Goal: Find specific page/section: Find specific page/section

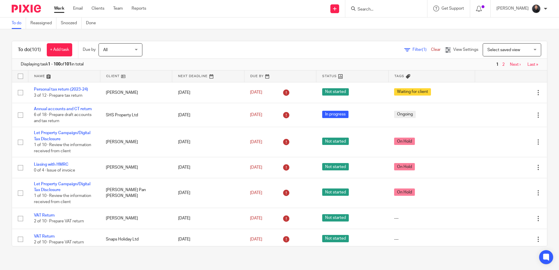
click at [376, 12] on input "Search" at bounding box center [383, 9] width 53 height 5
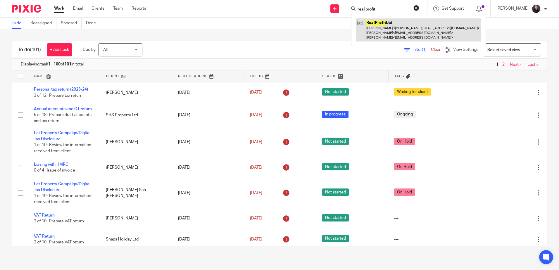
type input "real profit"
click at [386, 23] on link at bounding box center [418, 29] width 125 height 23
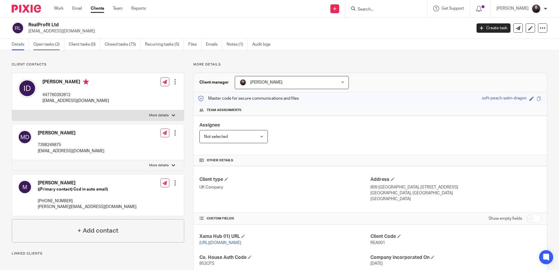
drag, startPoint x: 0, startPoint y: 0, endPoint x: 52, endPoint y: 46, distance: 69.5
click at [52, 46] on link "Open tasks (2)" at bounding box center [48, 44] width 31 height 11
